Goal: Task Accomplishment & Management: Use online tool/utility

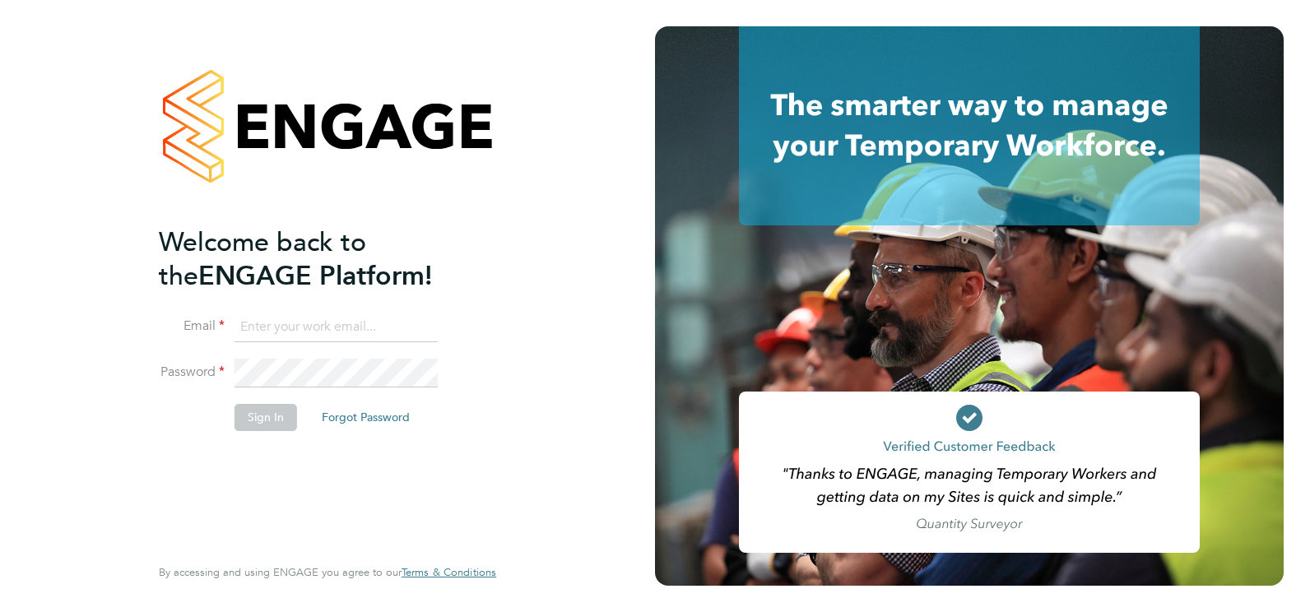
type input "[PERSON_NAME][EMAIL_ADDRESS][PERSON_NAME][DOMAIN_NAME]"
click at [251, 406] on button "Sign In" at bounding box center [265, 417] width 63 height 26
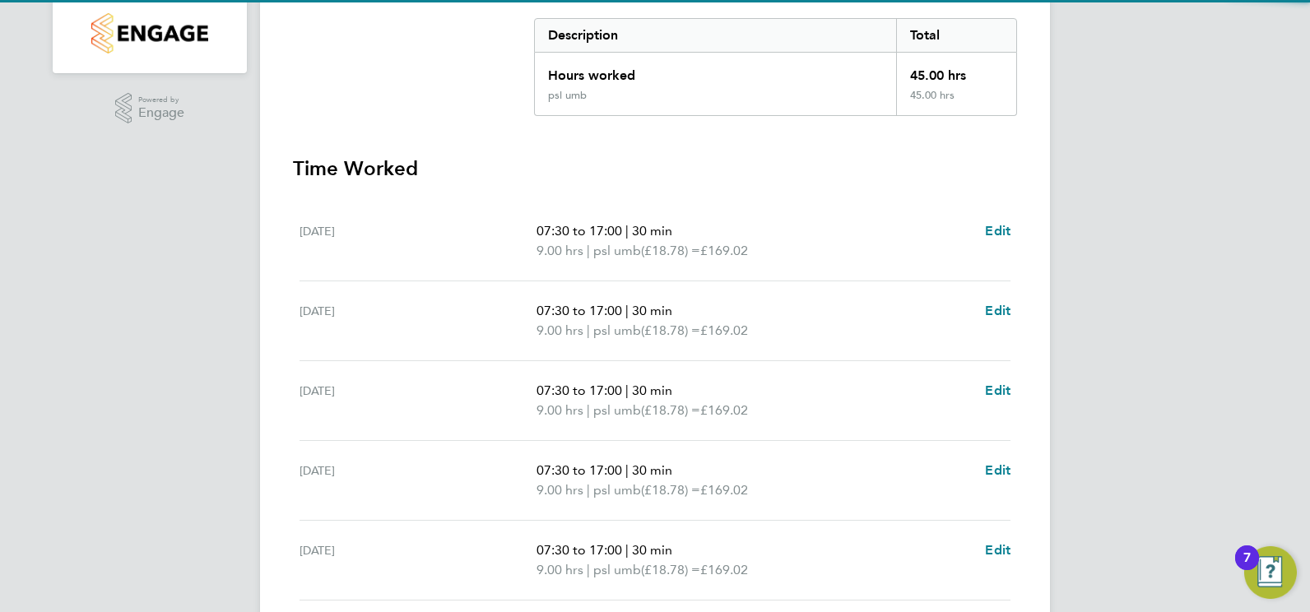
scroll to position [576, 0]
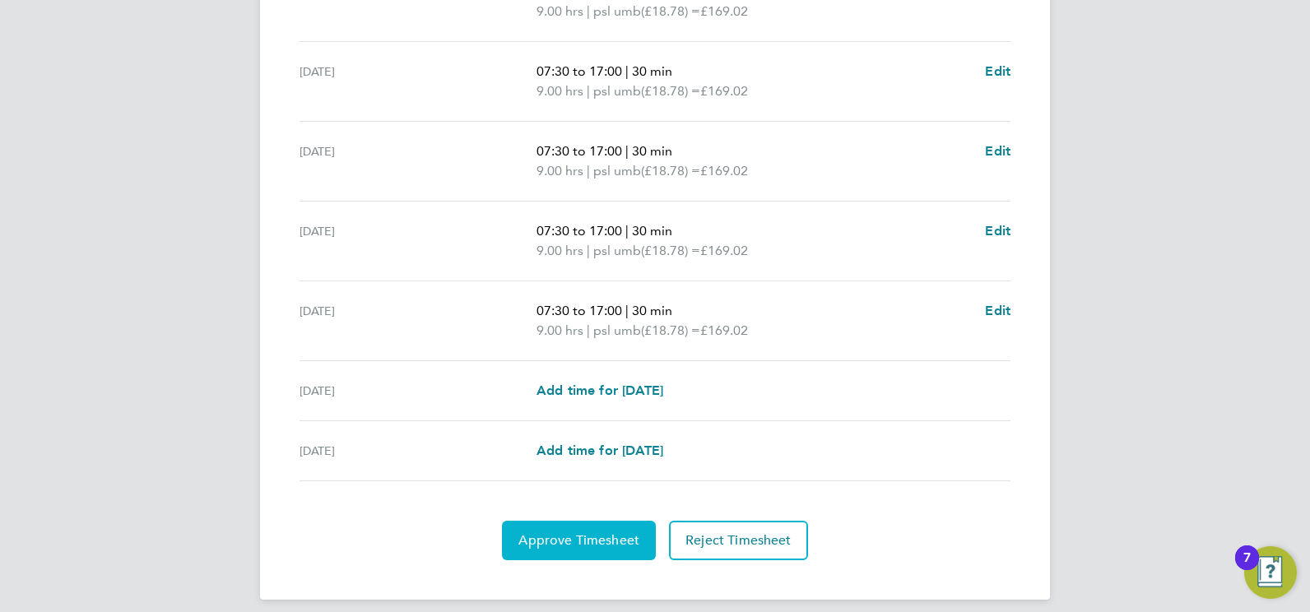
click at [627, 540] on span "Approve Timesheet" at bounding box center [578, 540] width 121 height 16
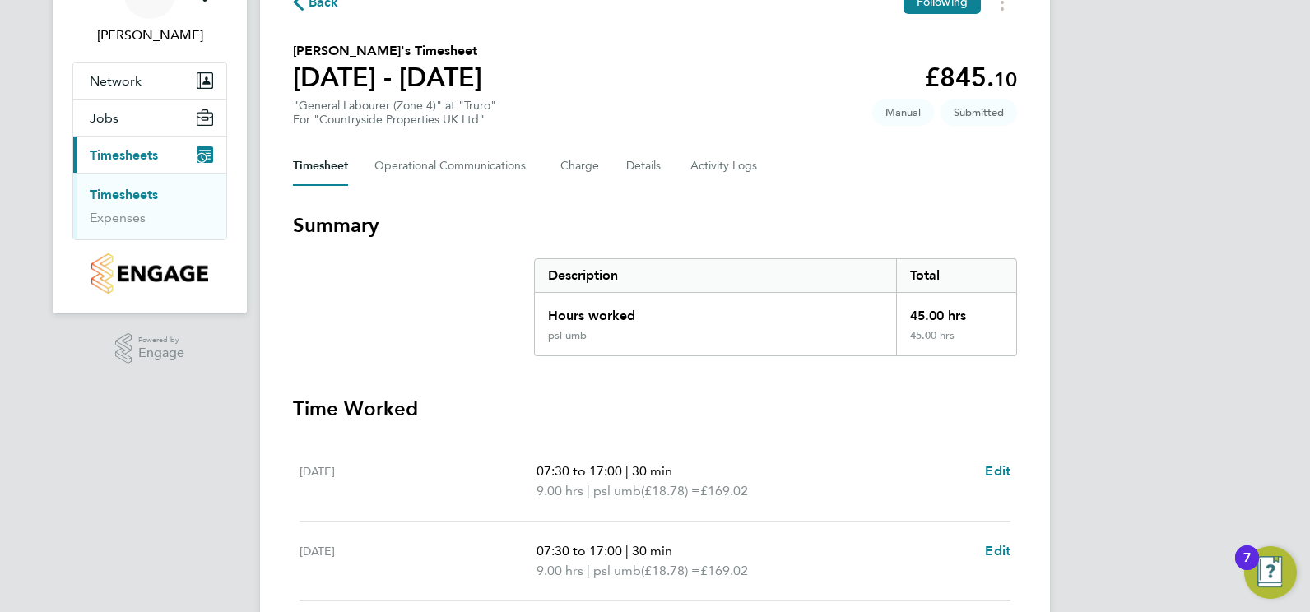
scroll to position [14, 0]
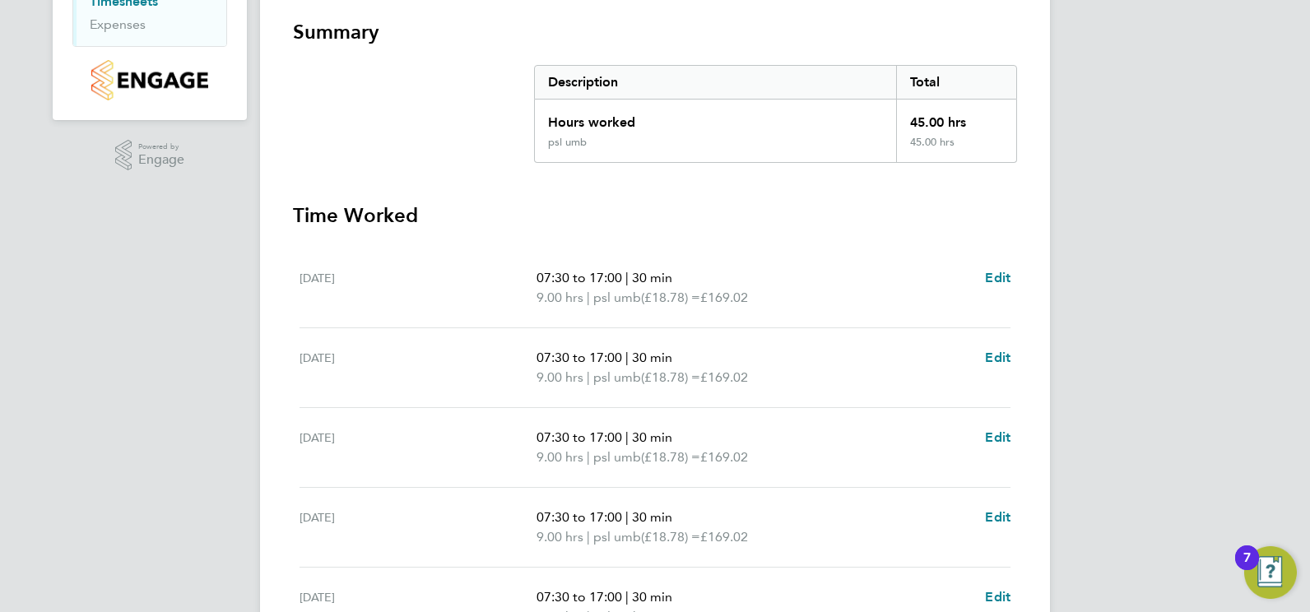
scroll to position [590, 0]
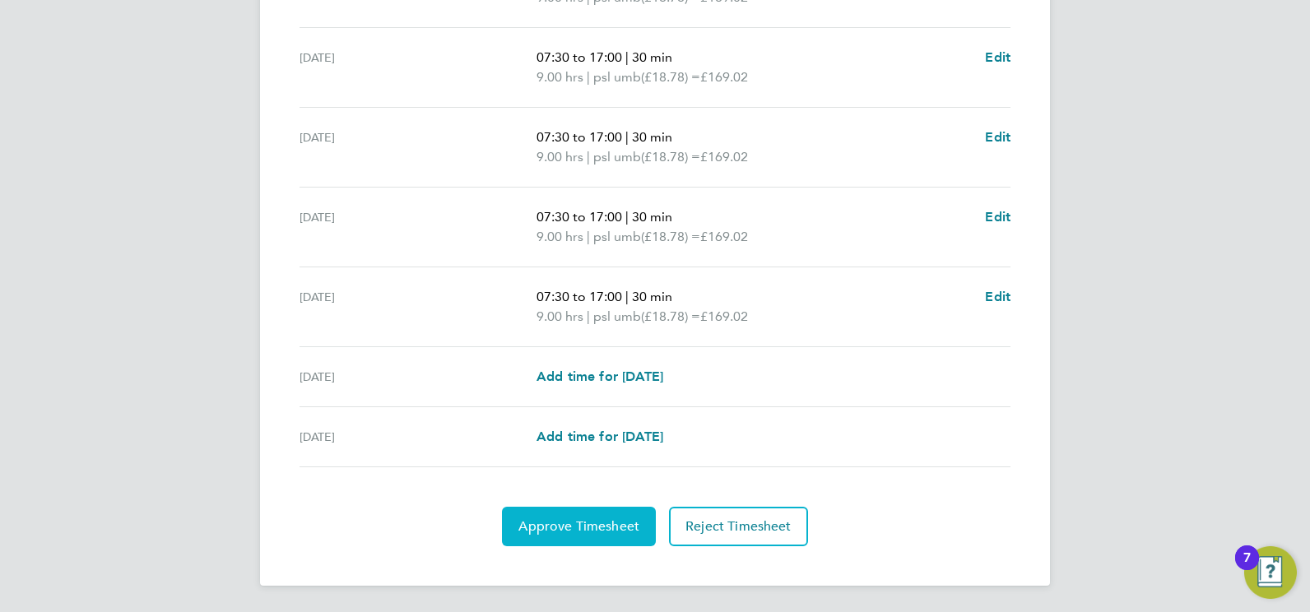
click at [608, 515] on button "Approve Timesheet" at bounding box center [579, 526] width 154 height 39
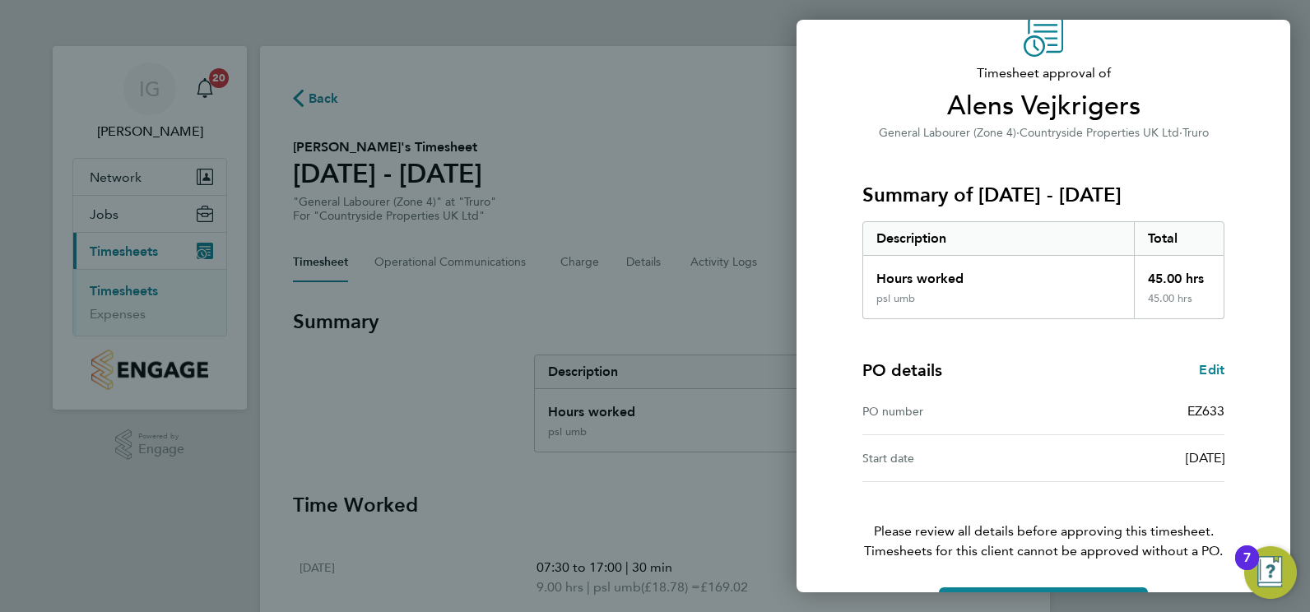
scroll to position [129, 0]
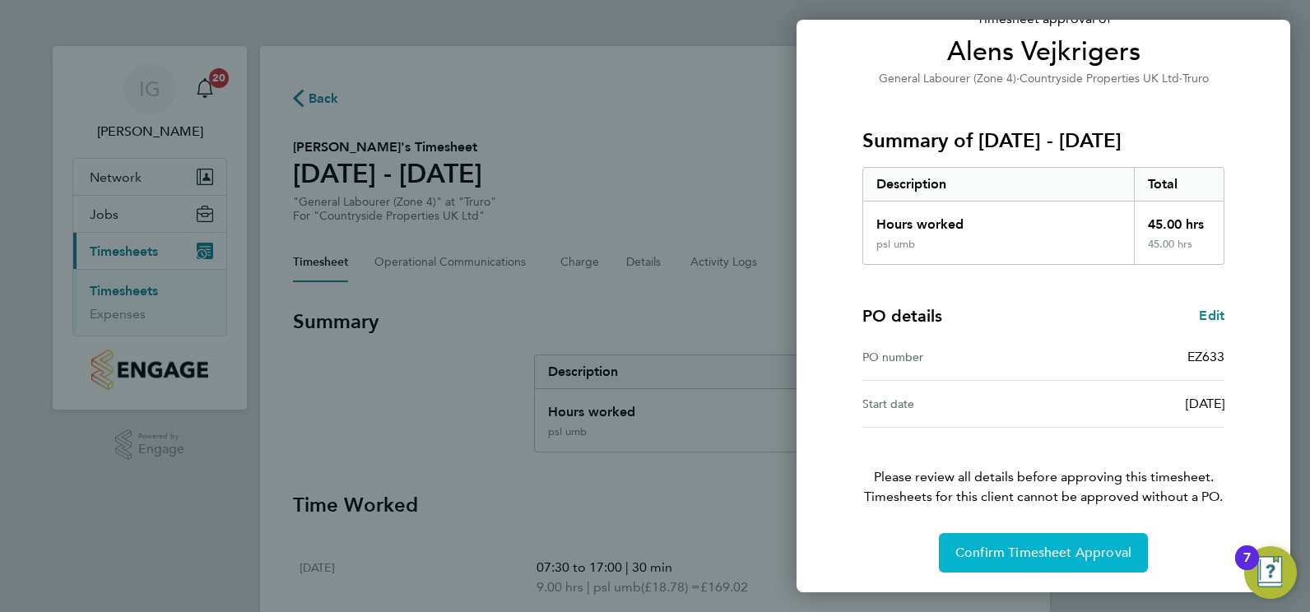
click at [1102, 550] on span "Confirm Timesheet Approval" at bounding box center [1043, 553] width 176 height 16
